Goal: Book appointment/travel/reservation

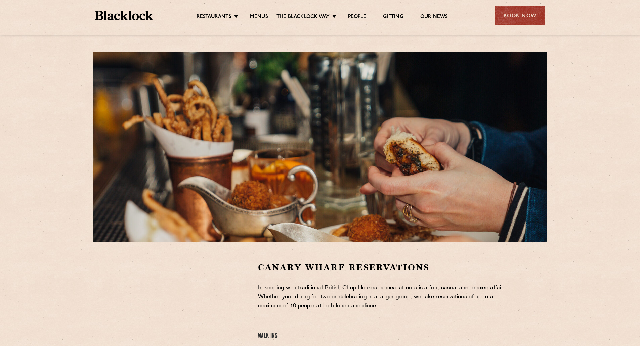
click at [255, 11] on ul "Restaurants [GEOGRAPHIC_DATA] [GEOGRAPHIC_DATA] [GEOGRAPHIC_DATA] [GEOGRAPHIC_D…" at bounding box center [322, 15] width 338 height 11
click at [263, 18] on link "Menus" at bounding box center [259, 17] width 18 height 7
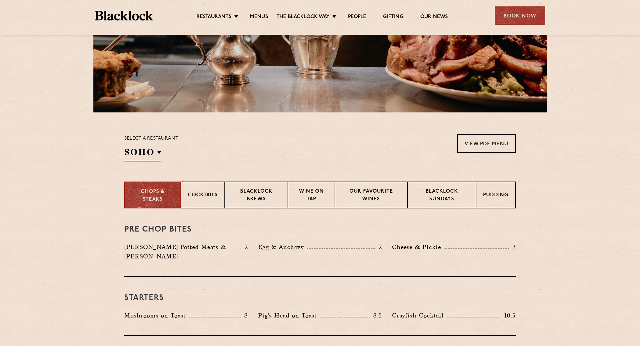
scroll to position [168, 0]
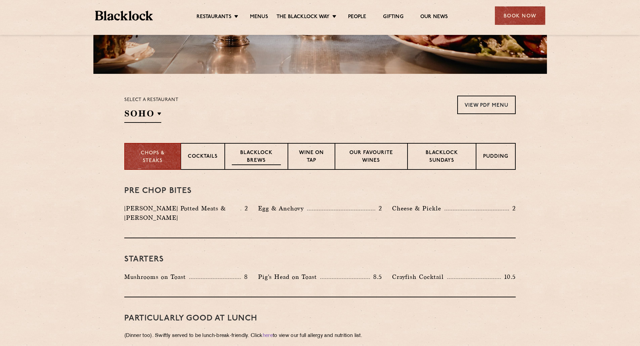
click at [262, 155] on p "Blacklock Brews" at bounding box center [256, 157] width 49 height 16
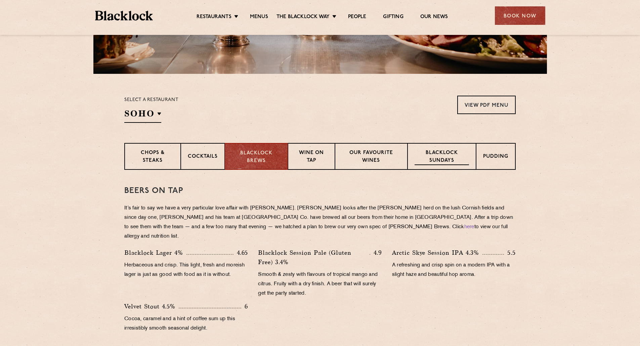
click at [457, 159] on p "Blacklock Sundays" at bounding box center [441, 157] width 54 height 16
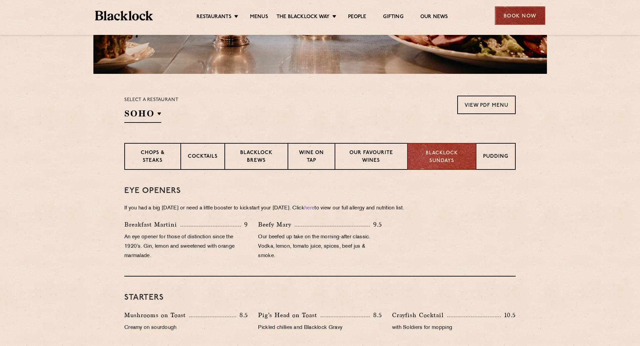
click at [502, 13] on div "Book Now" at bounding box center [520, 15] width 50 height 18
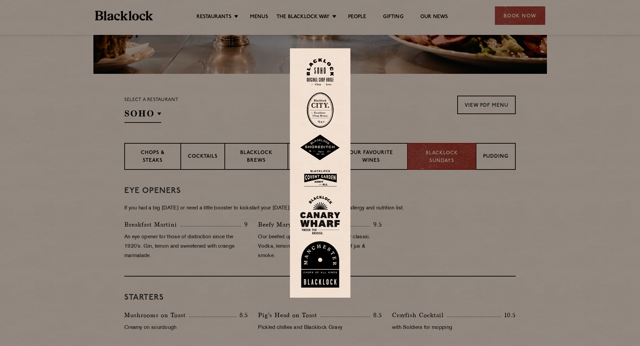
click at [329, 226] on img at bounding box center [320, 215] width 40 height 39
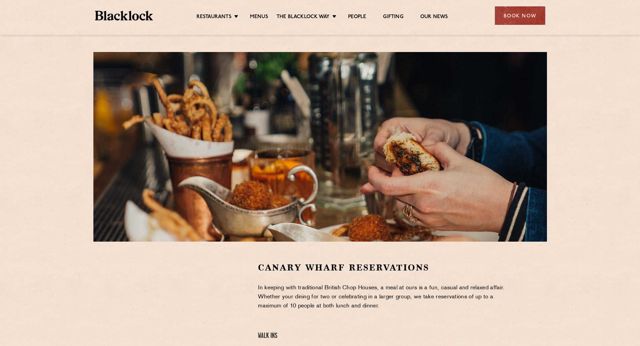
scroll to position [67, 0]
